Goal: Communication & Community: Answer question/provide support

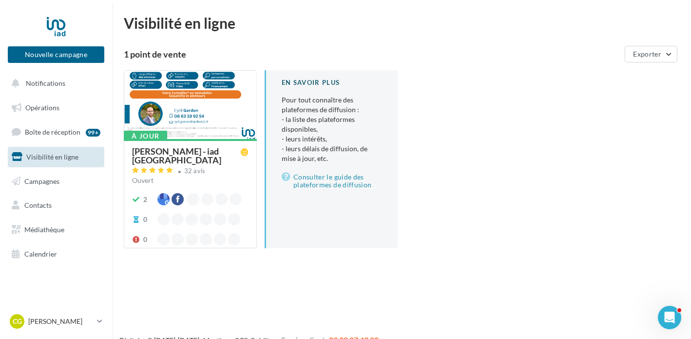
click at [212, 103] on div at bounding box center [190, 105] width 132 height 69
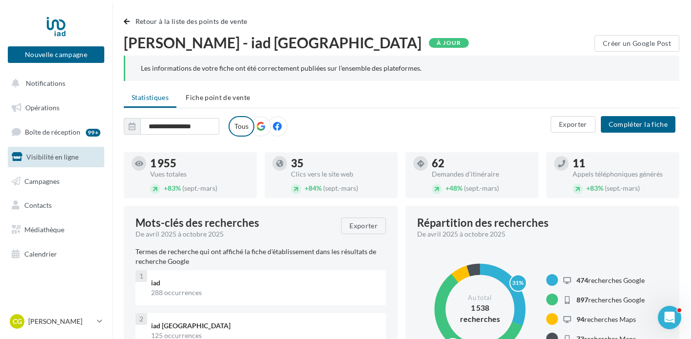
click at [261, 136] on label at bounding box center [261, 126] width 20 height 20
click at [258, 121] on label at bounding box center [261, 126] width 20 height 20
click at [49, 80] on span "Notifications" at bounding box center [45, 83] width 39 height 8
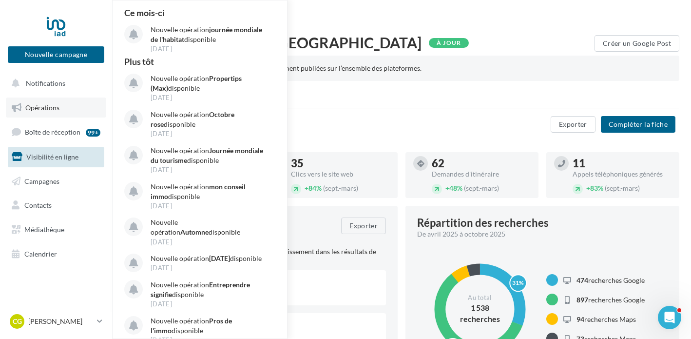
click at [51, 105] on span "Opérations" at bounding box center [42, 107] width 34 height 8
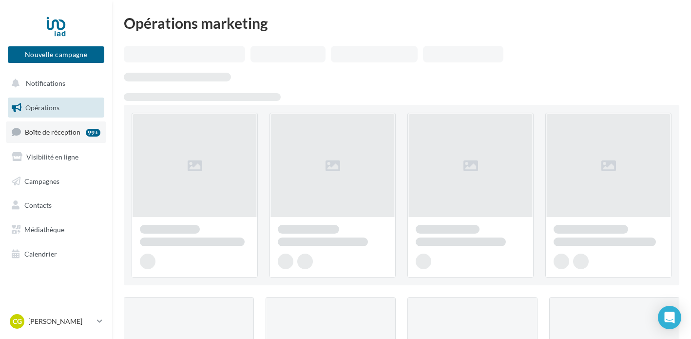
click at [67, 128] on span "Boîte de réception" at bounding box center [53, 132] width 56 height 8
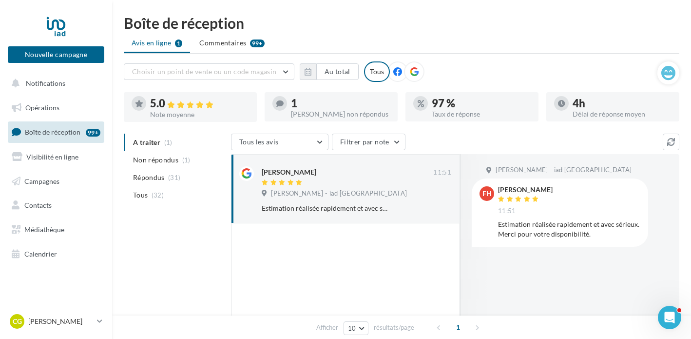
click at [415, 68] on icon at bounding box center [414, 71] width 9 height 9
click at [397, 77] on div at bounding box center [398, 71] width 20 height 20
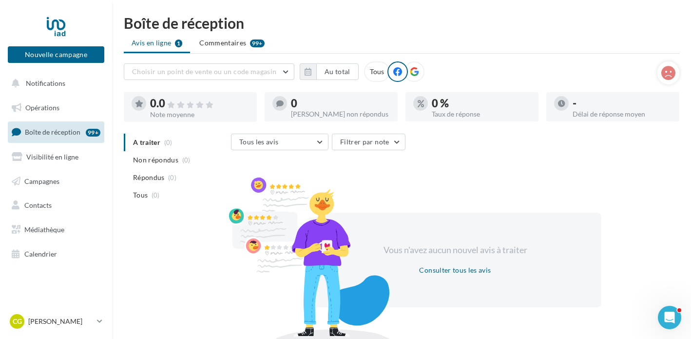
click at [414, 69] on icon at bounding box center [414, 71] width 9 height 9
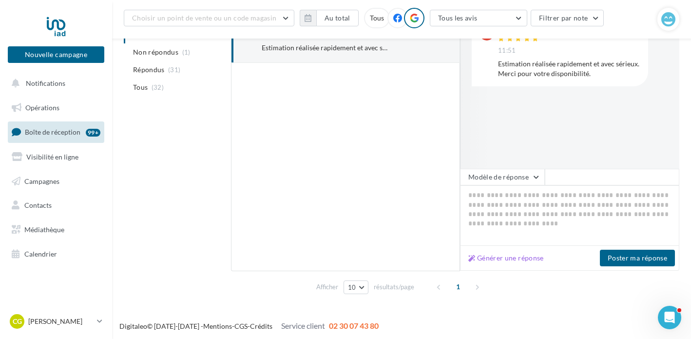
scroll to position [170, 0]
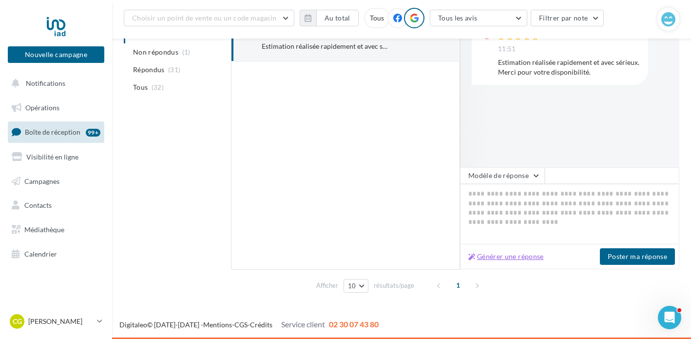
click at [510, 258] on button "Générer une réponse" at bounding box center [506, 257] width 83 height 12
type textarea "**********"
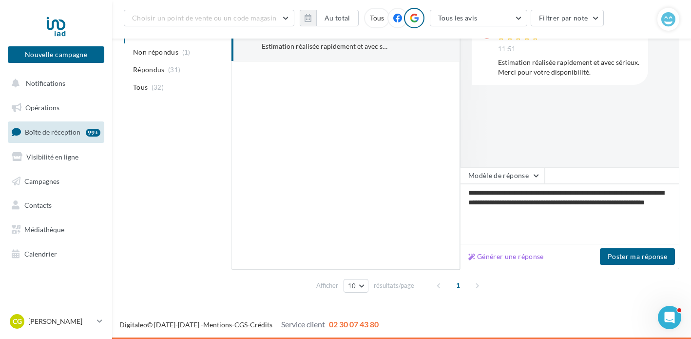
scroll to position [0, 0]
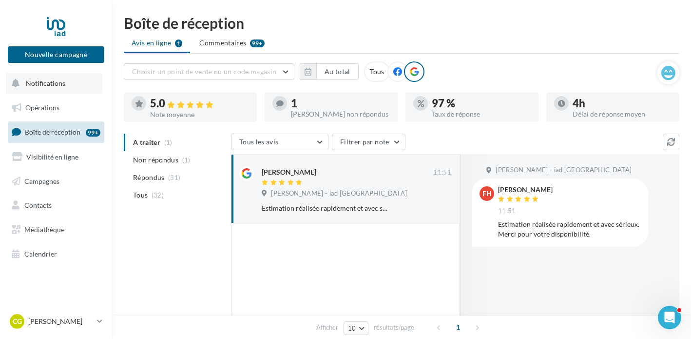
click at [59, 84] on span "Notifications" at bounding box center [45, 83] width 39 height 8
